Goal: Register for event/course

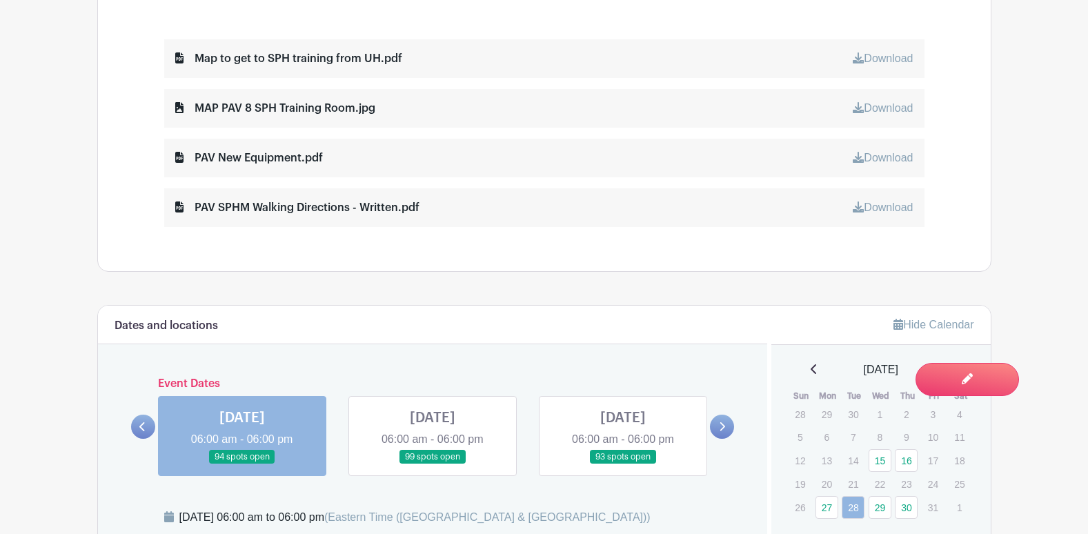
scroll to position [987, 0]
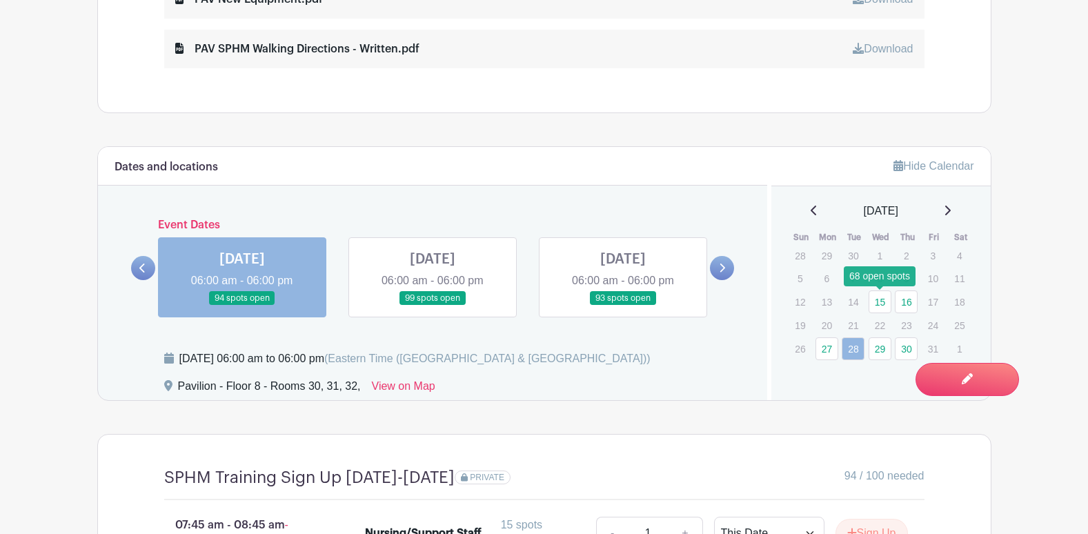
click at [876, 302] on link "15" at bounding box center [879, 301] width 23 height 23
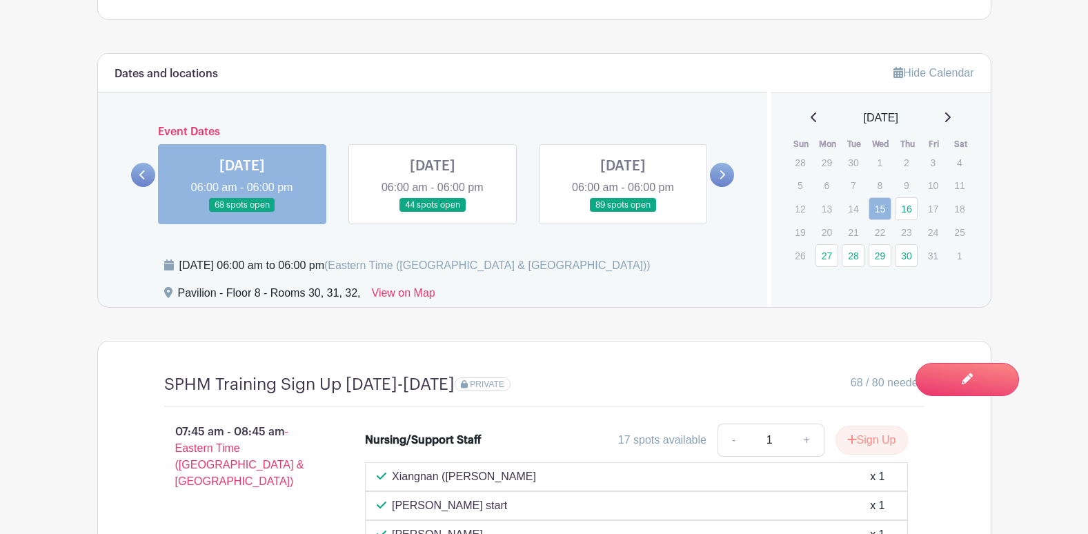
scroll to position [1056, 0]
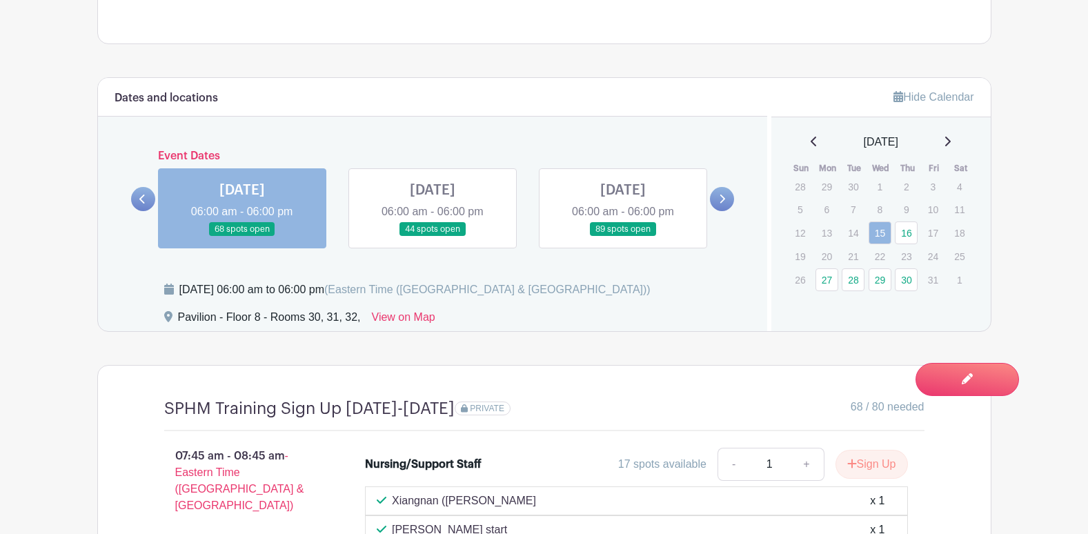
click at [432, 237] on link at bounding box center [432, 237] width 0 height 0
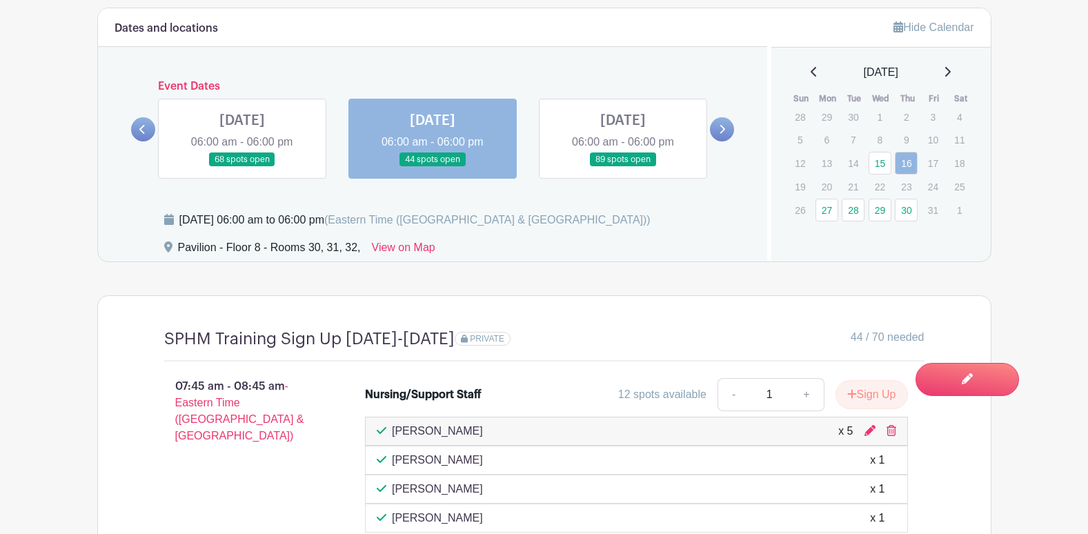
scroll to position [1125, 0]
click at [828, 185] on p "20" at bounding box center [826, 187] width 23 height 21
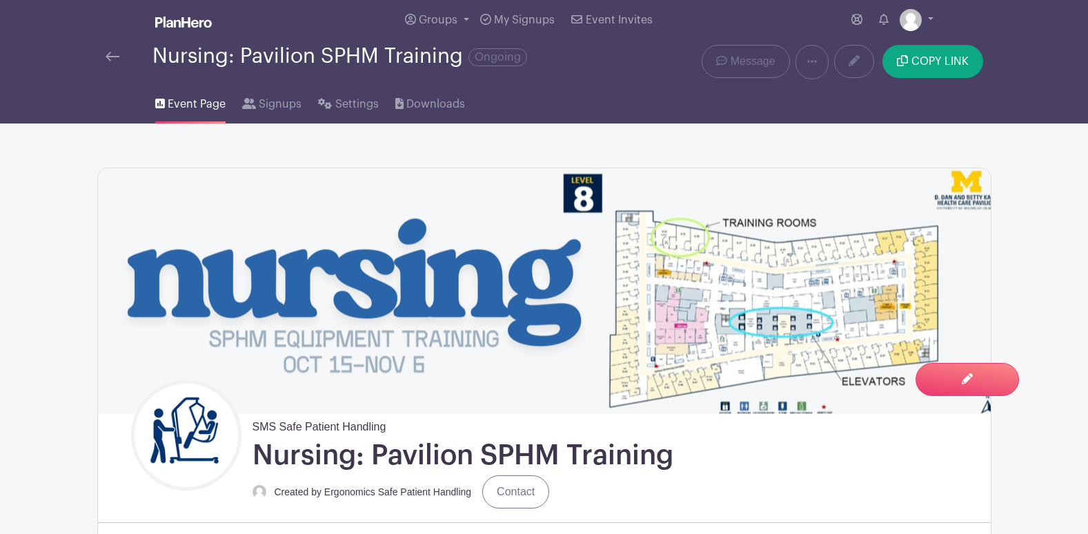
scroll to position [0, 0]
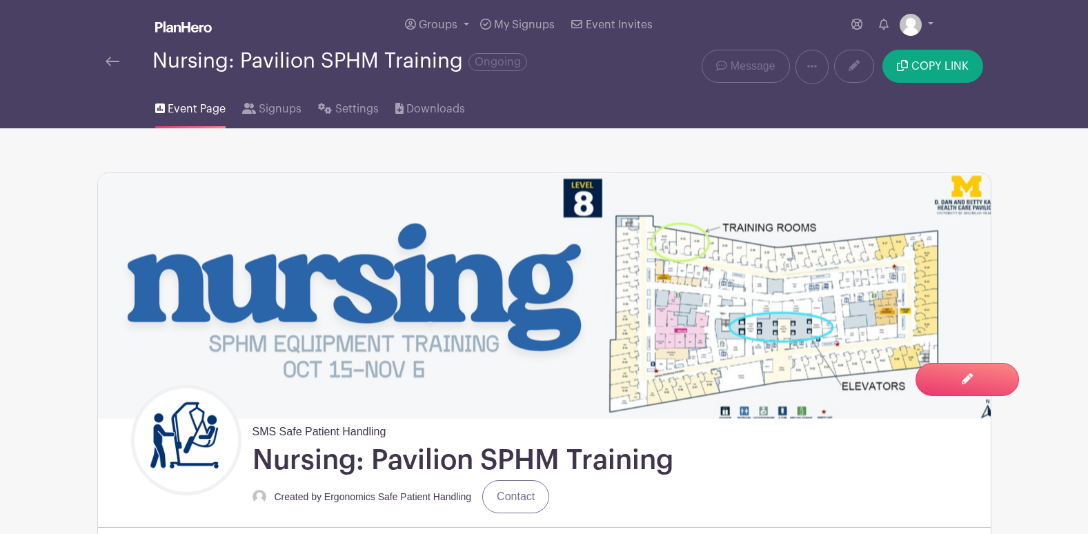
click at [197, 30] on img at bounding box center [183, 26] width 57 height 11
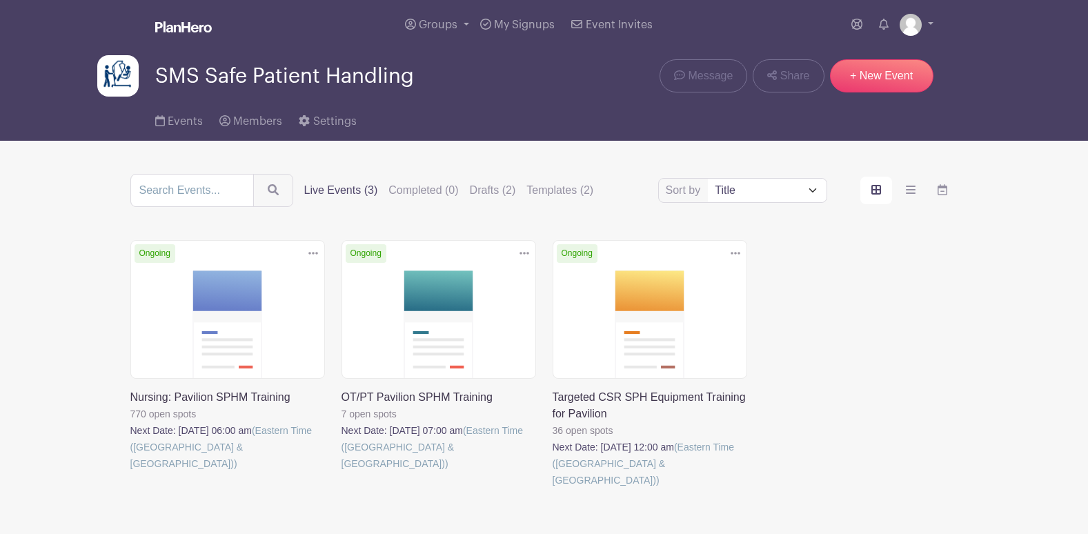
scroll to position [63, 0]
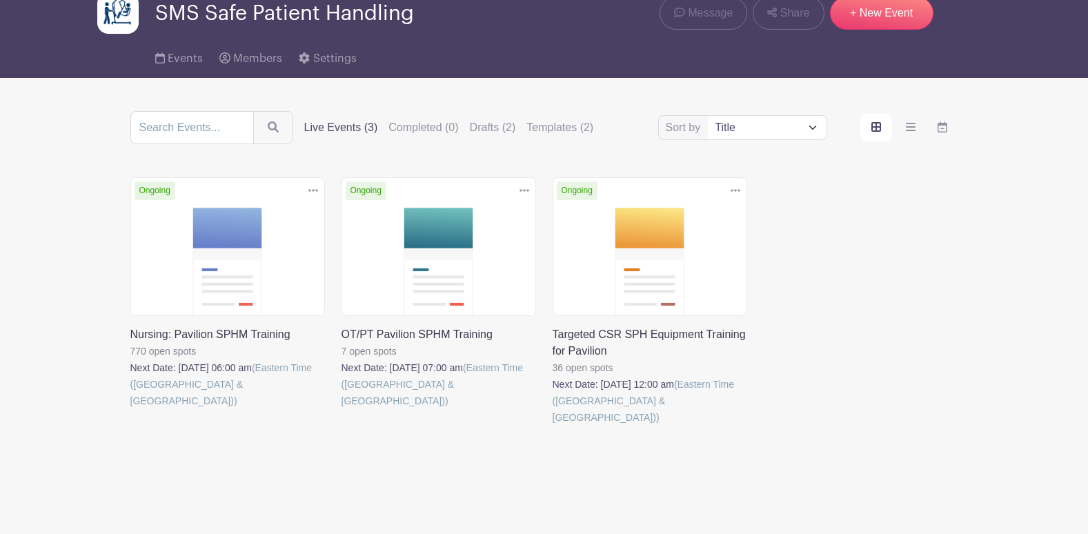
click at [341, 409] on link at bounding box center [341, 409] width 0 height 0
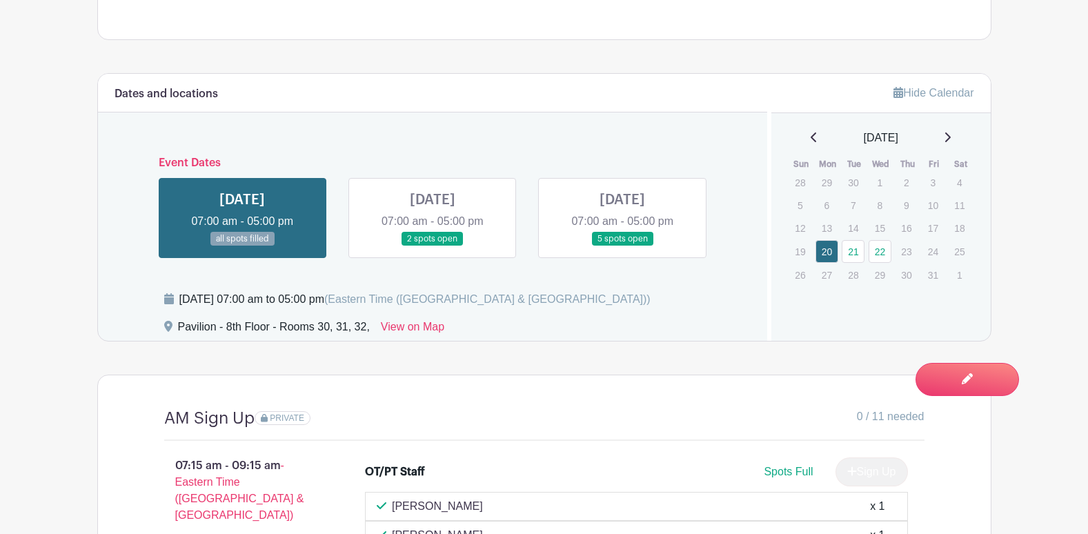
scroll to position [966, 0]
